Goal: Find specific page/section: Find specific page/section

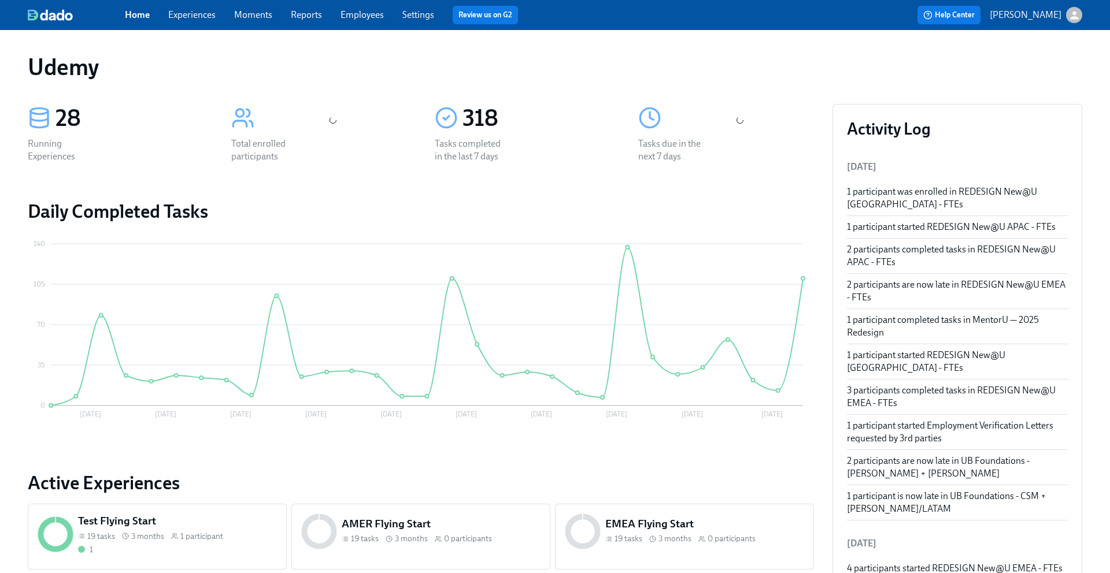
click at [206, 17] on link "Experiences" at bounding box center [191, 14] width 47 height 11
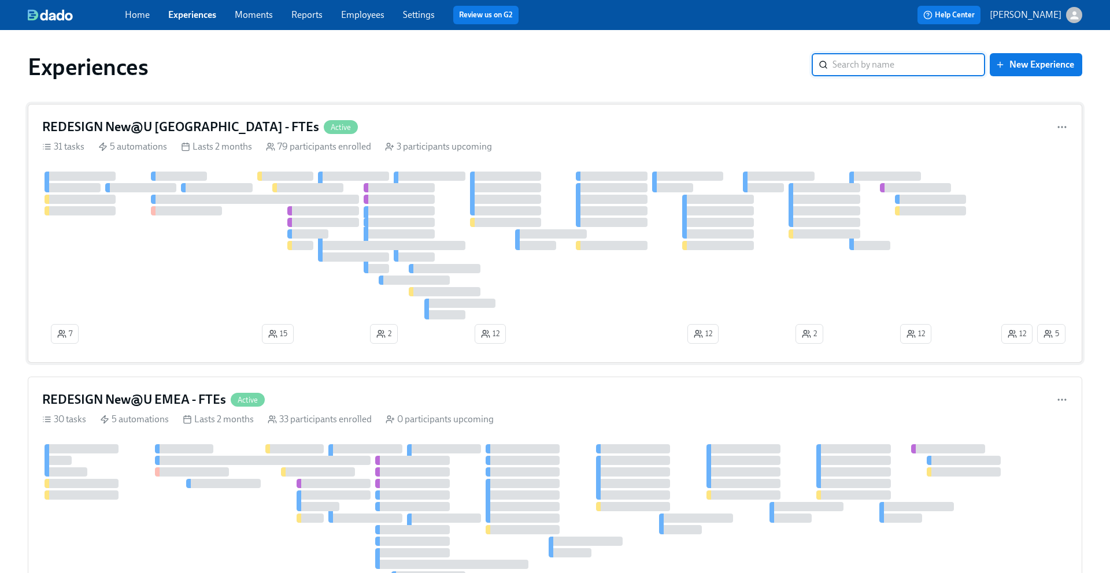
click at [156, 125] on h4 "REDESIGN New@U [GEOGRAPHIC_DATA] - FTEs" at bounding box center [180, 126] width 277 height 17
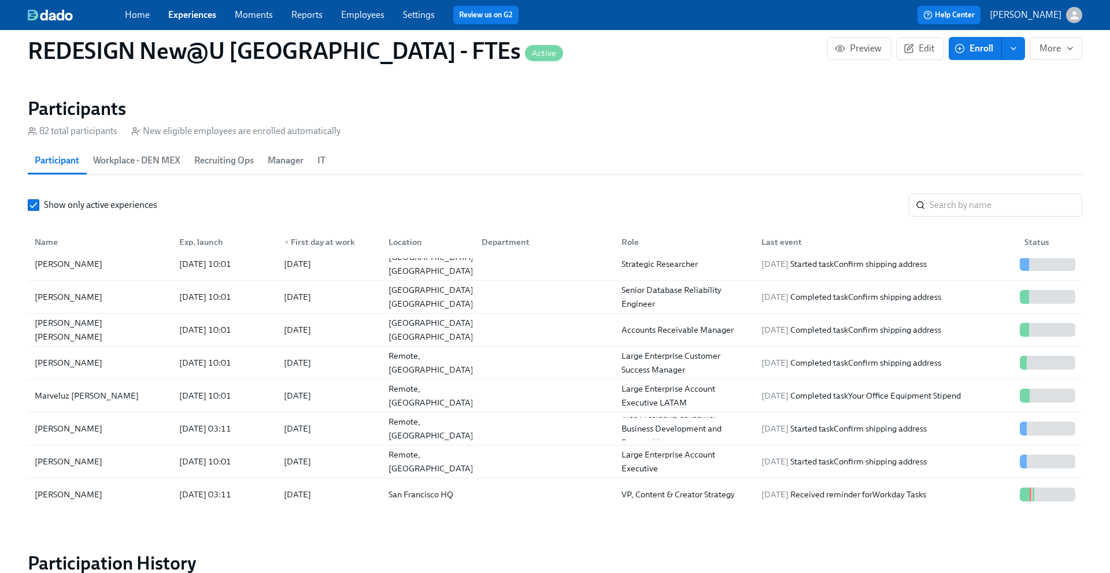
scroll to position [190, 0]
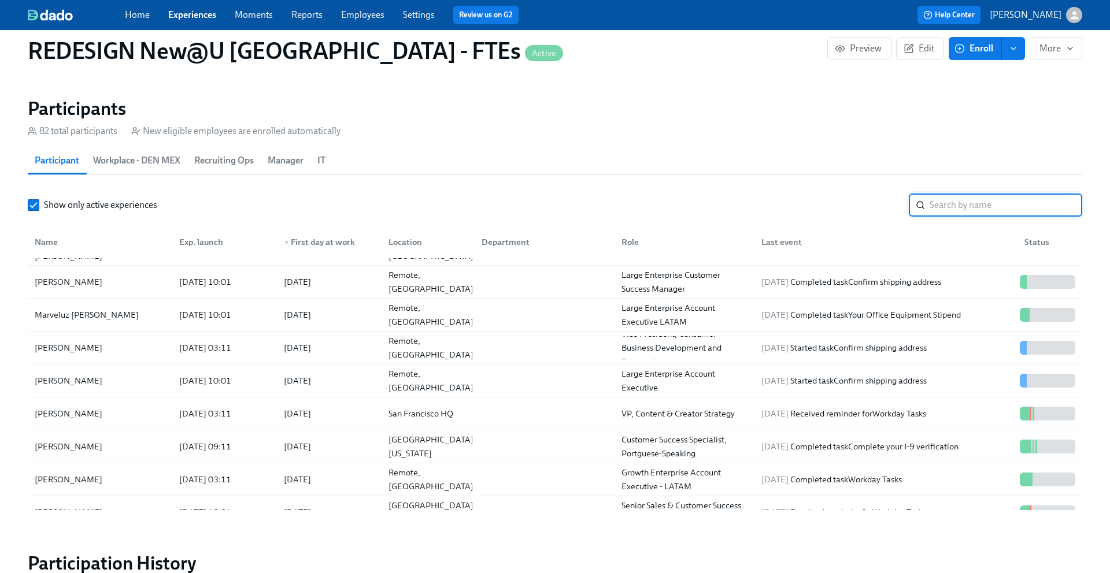
click at [968, 209] on input "search" at bounding box center [1005, 205] width 153 height 23
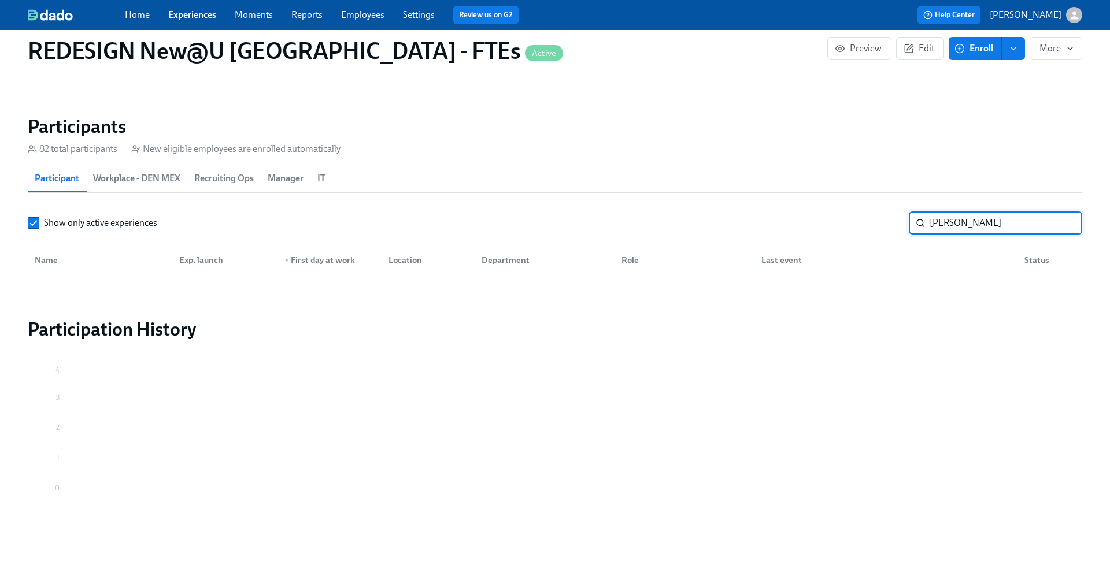
scroll to position [1065, 0]
type input "O"
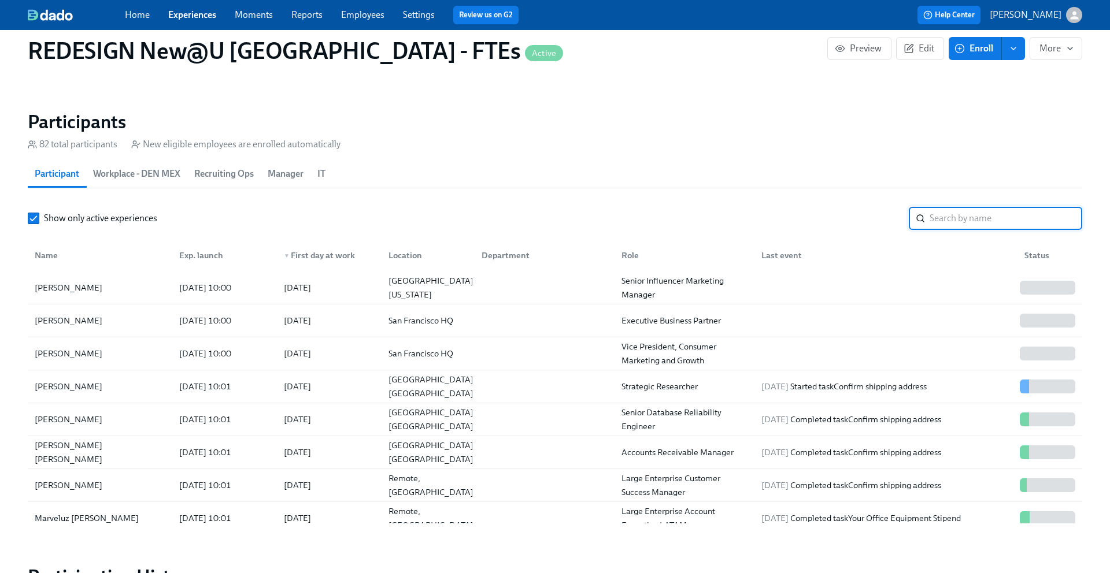
scroll to position [1078, 0]
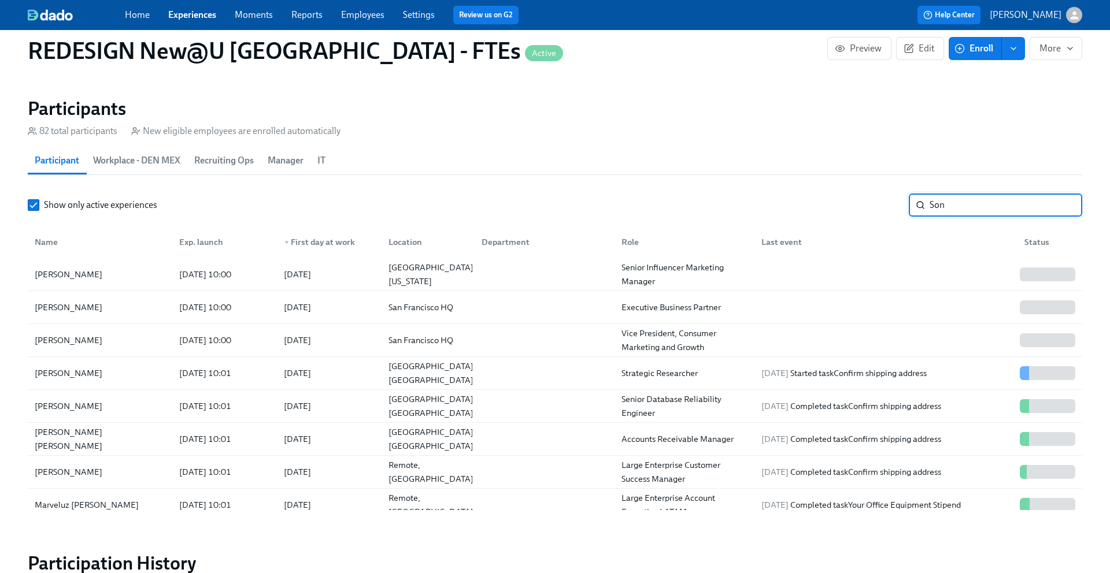
scroll to position [1065, 0]
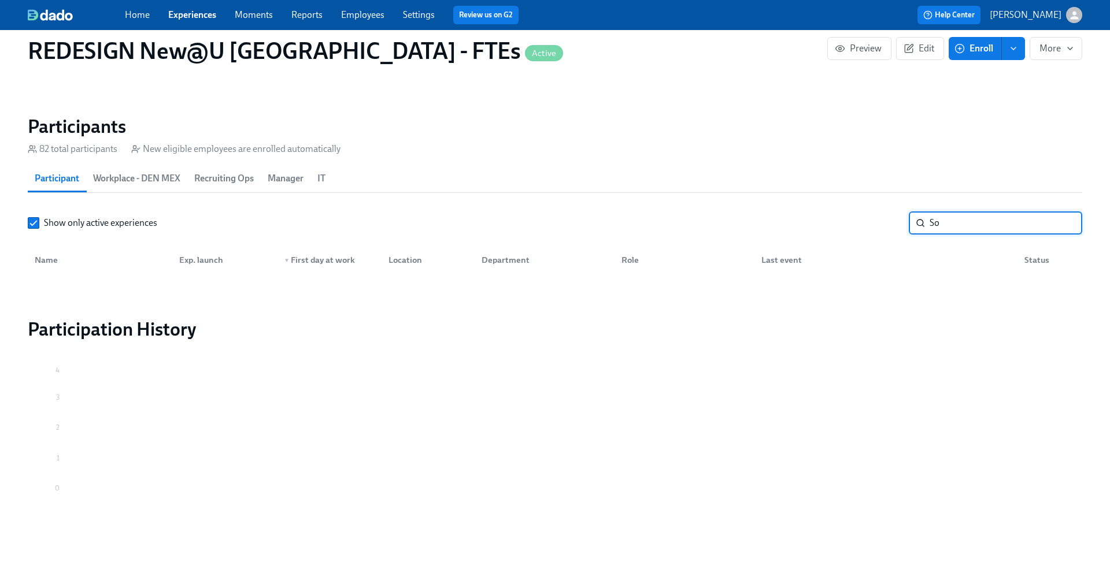
type input "S"
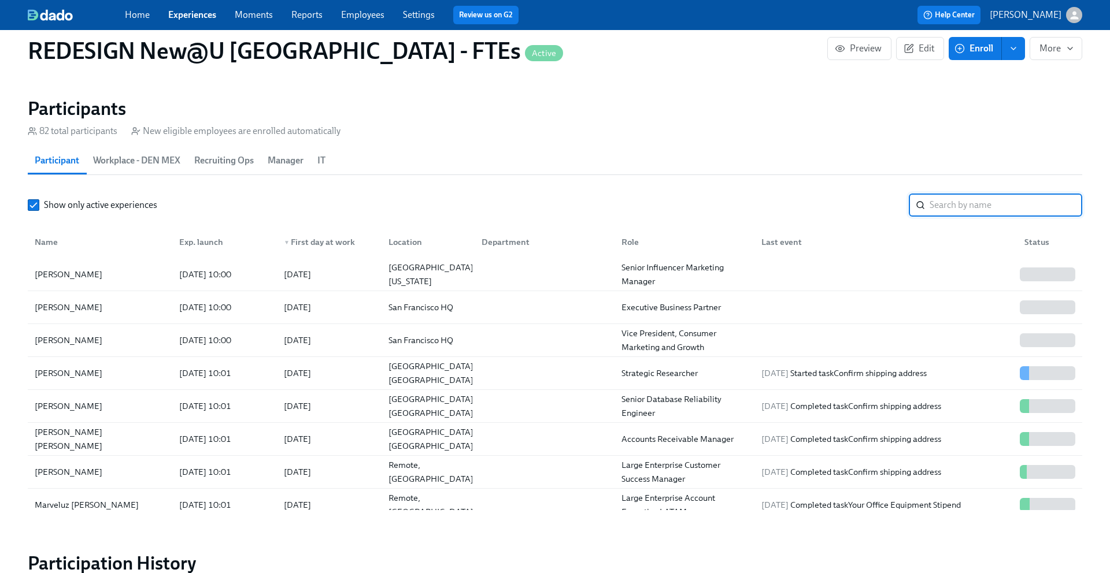
type input "F"
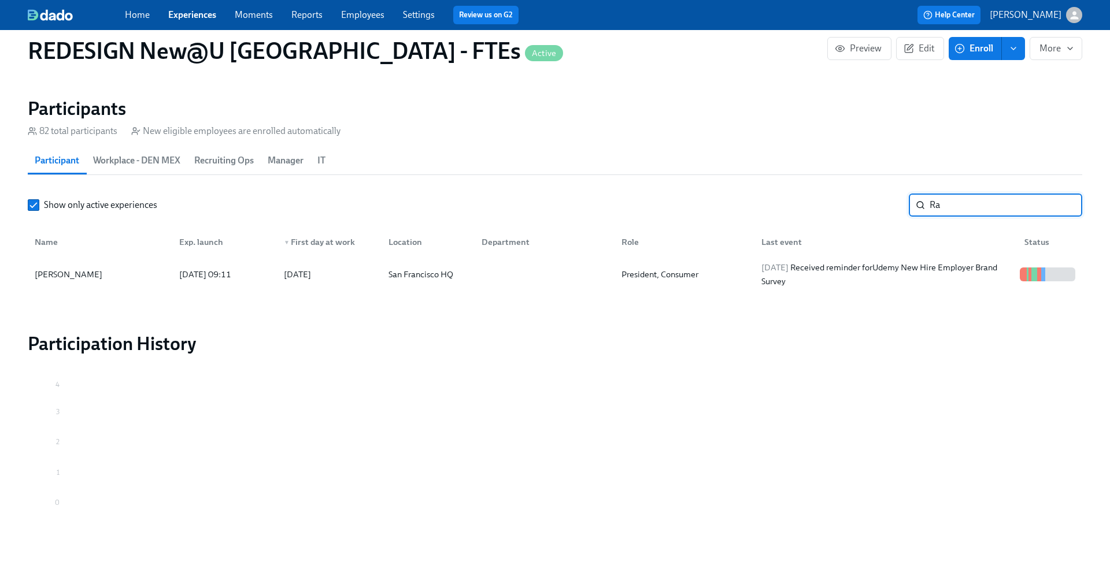
type input "R"
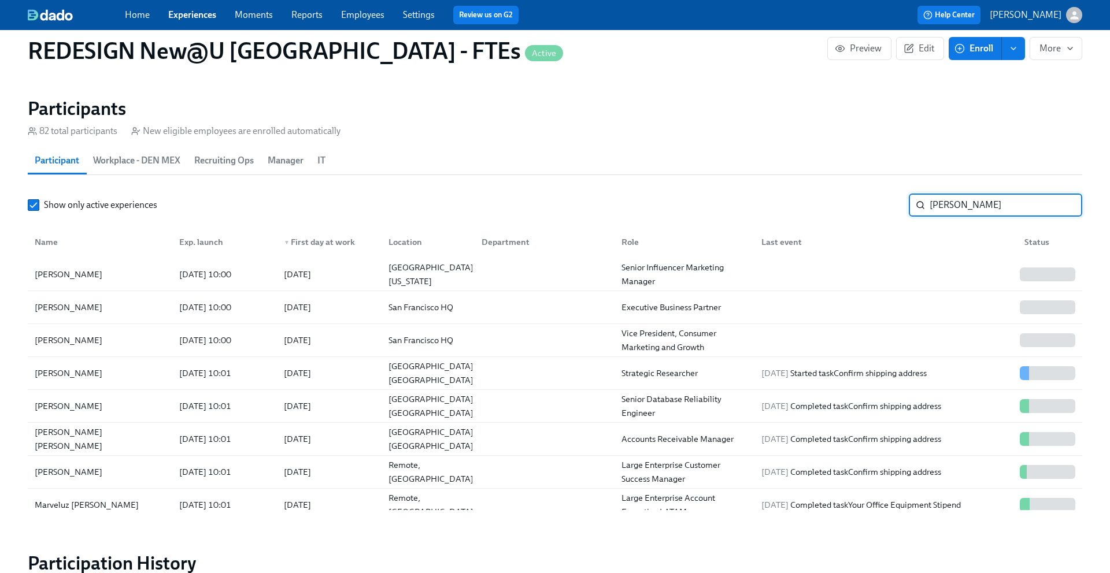
scroll to position [1065, 0]
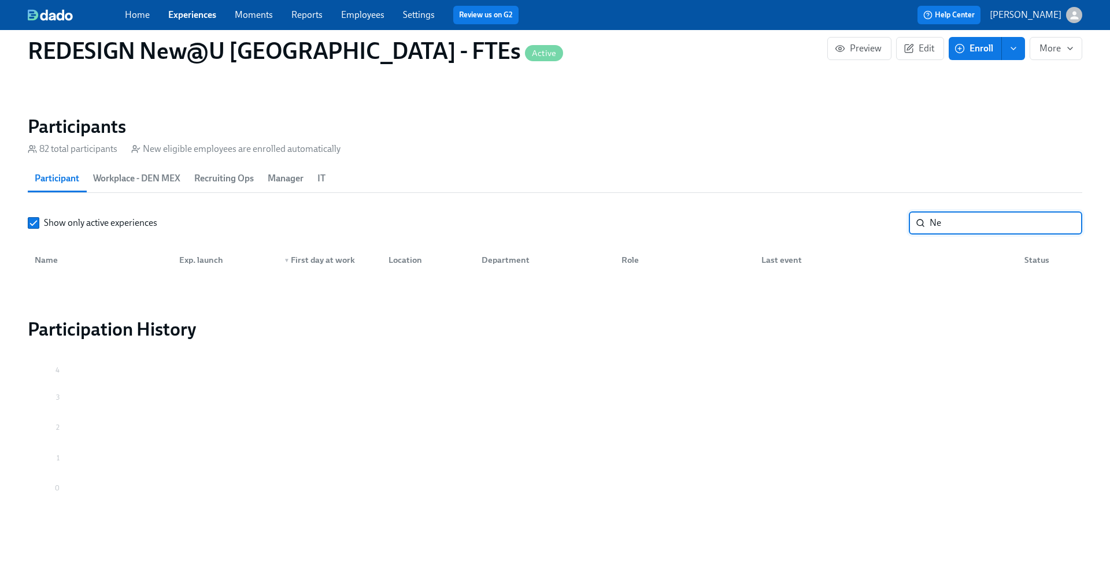
type input "N"
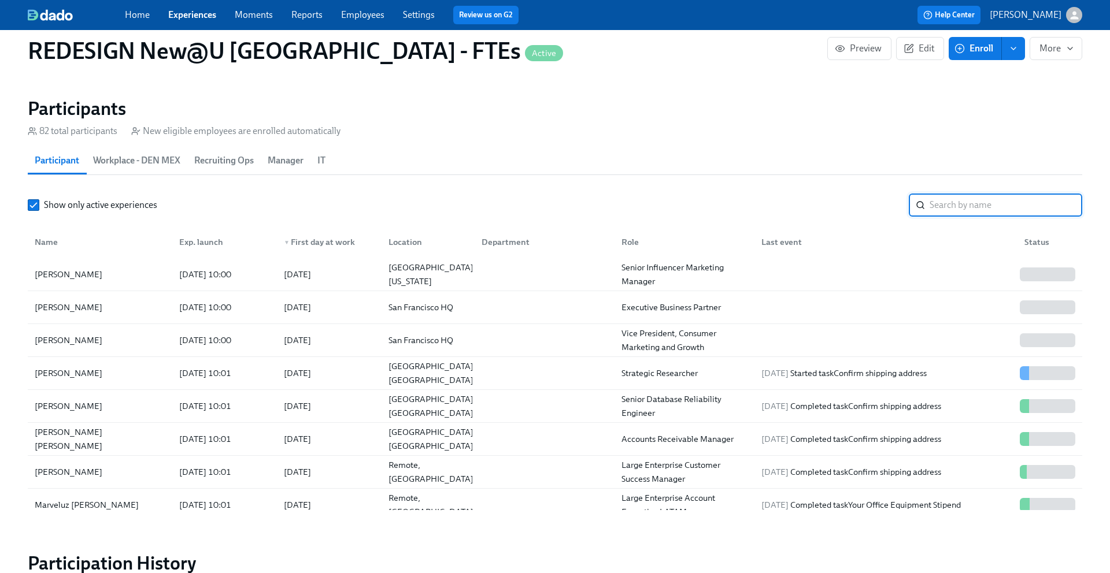
scroll to position [0, 18480]
